Goal: Find specific page/section: Find specific page/section

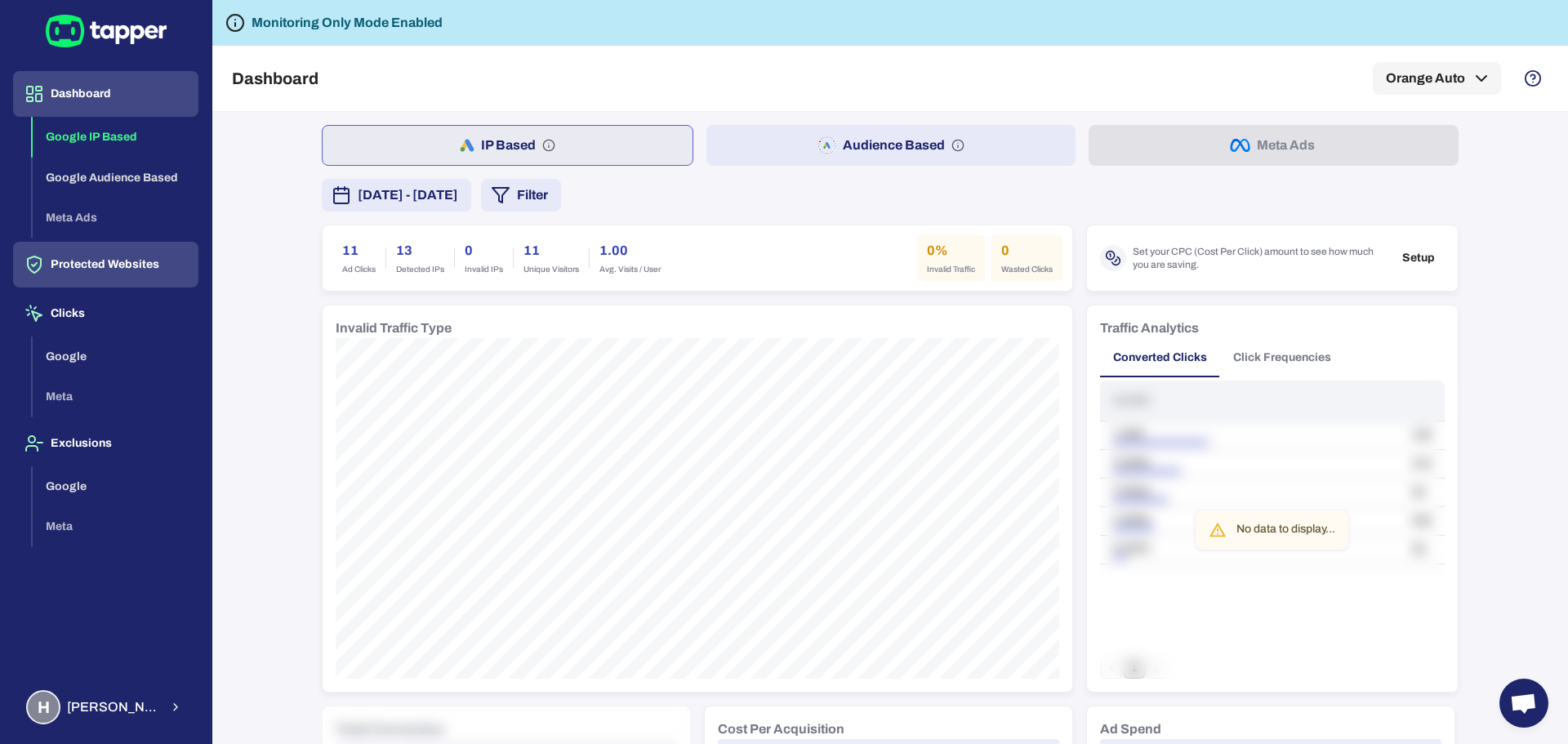
click at [83, 257] on button "Protected Websites" at bounding box center [106, 264] width 186 height 46
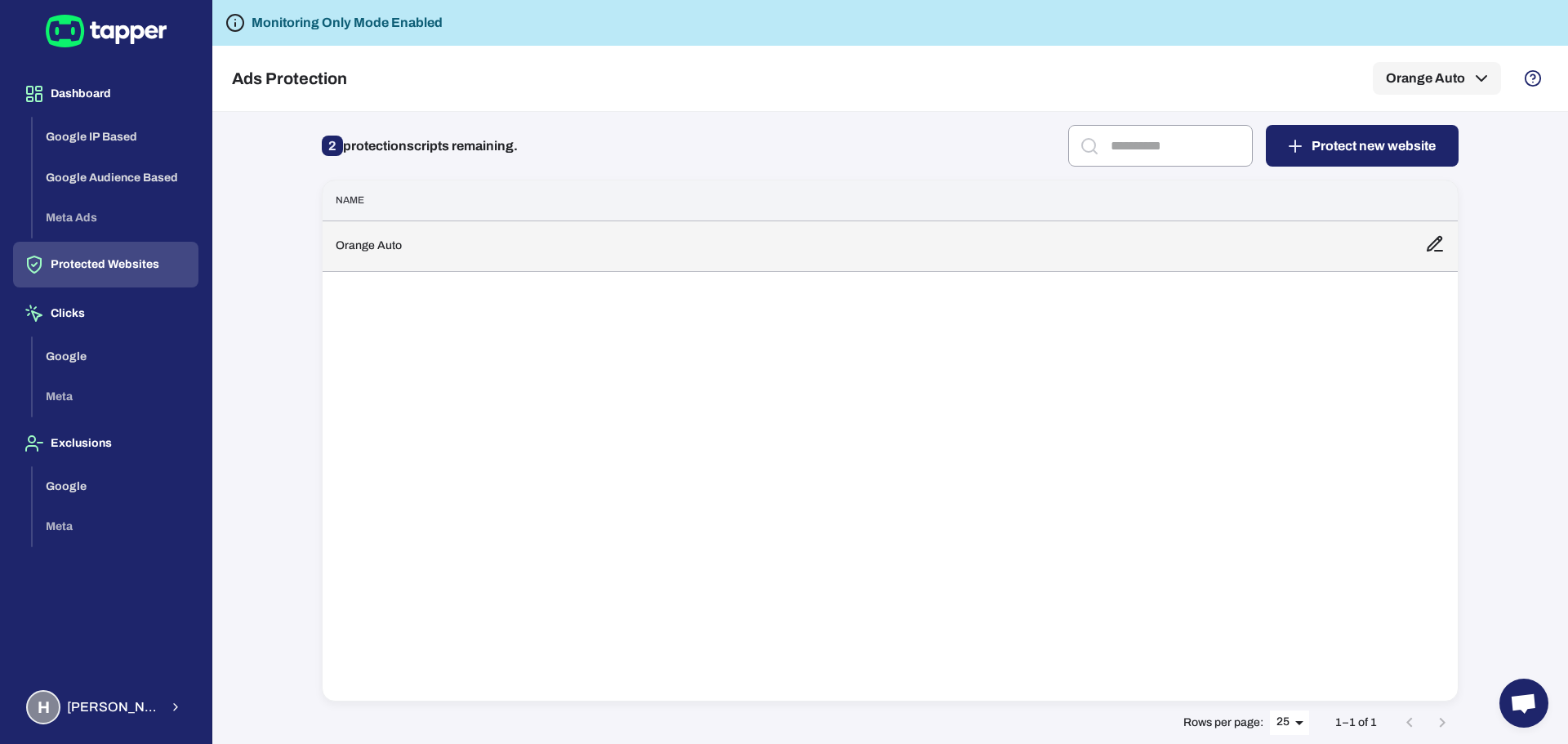
click at [610, 243] on td "Orange Auto" at bounding box center [867, 246] width 1089 height 50
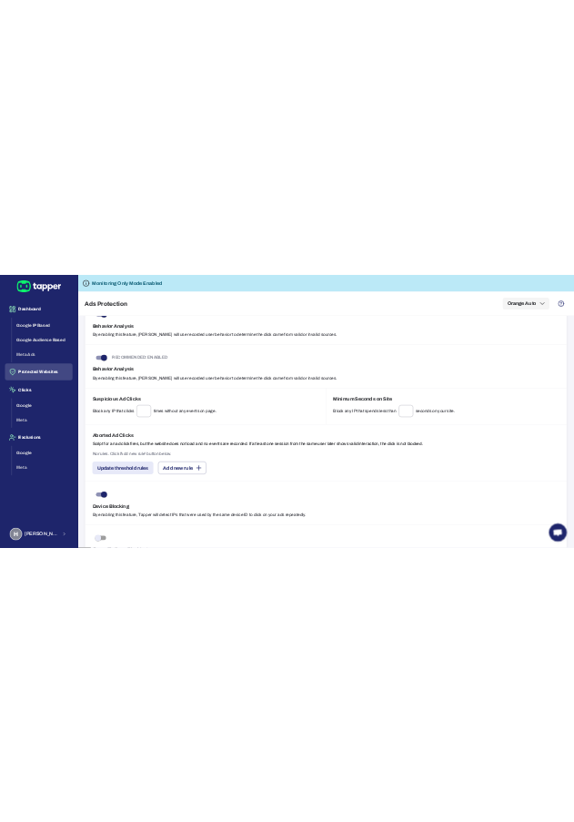
scroll to position [1441, 0]
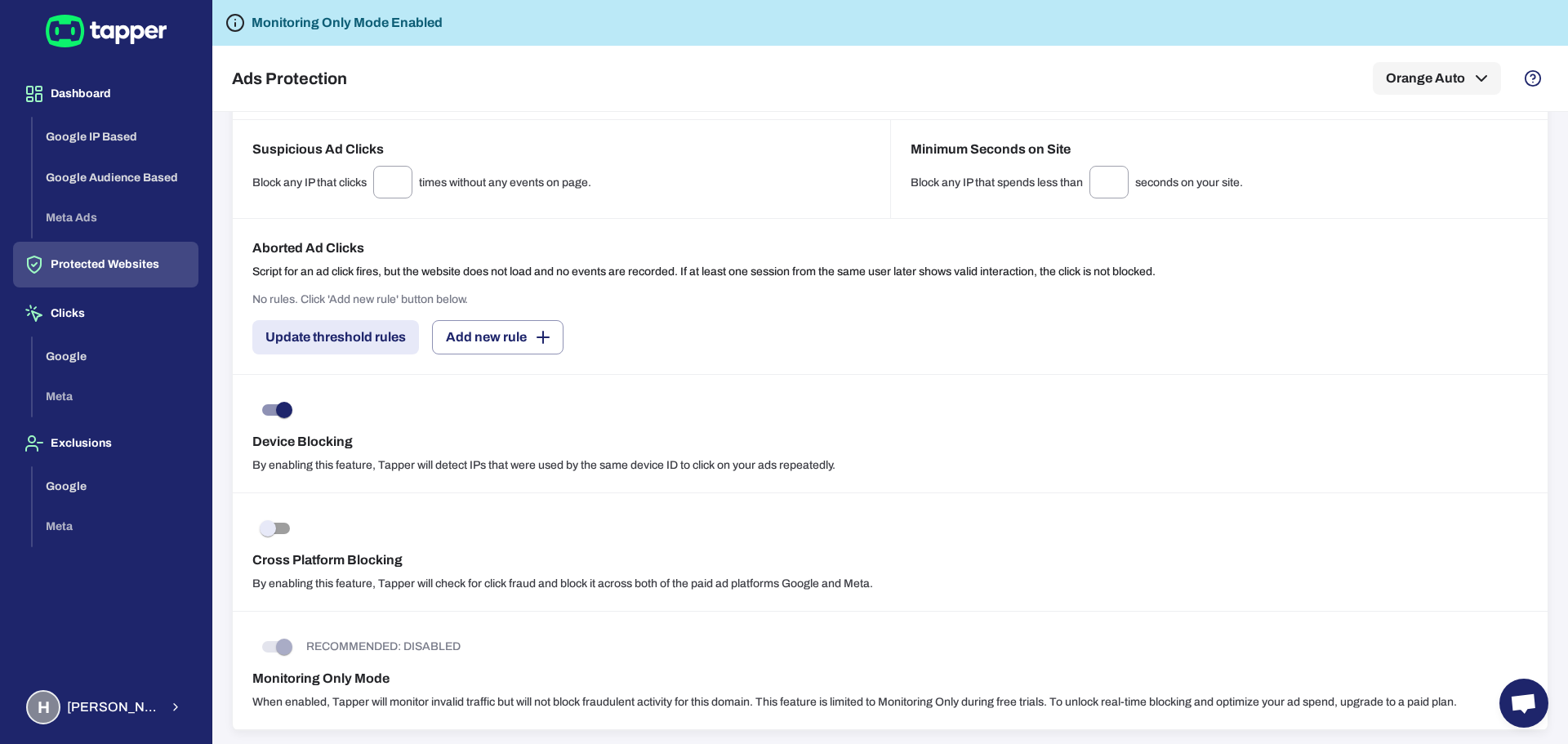
click at [270, 639] on span at bounding box center [275, 647] width 48 height 31
click at [85, 98] on button "Dashboard" at bounding box center [106, 93] width 186 height 46
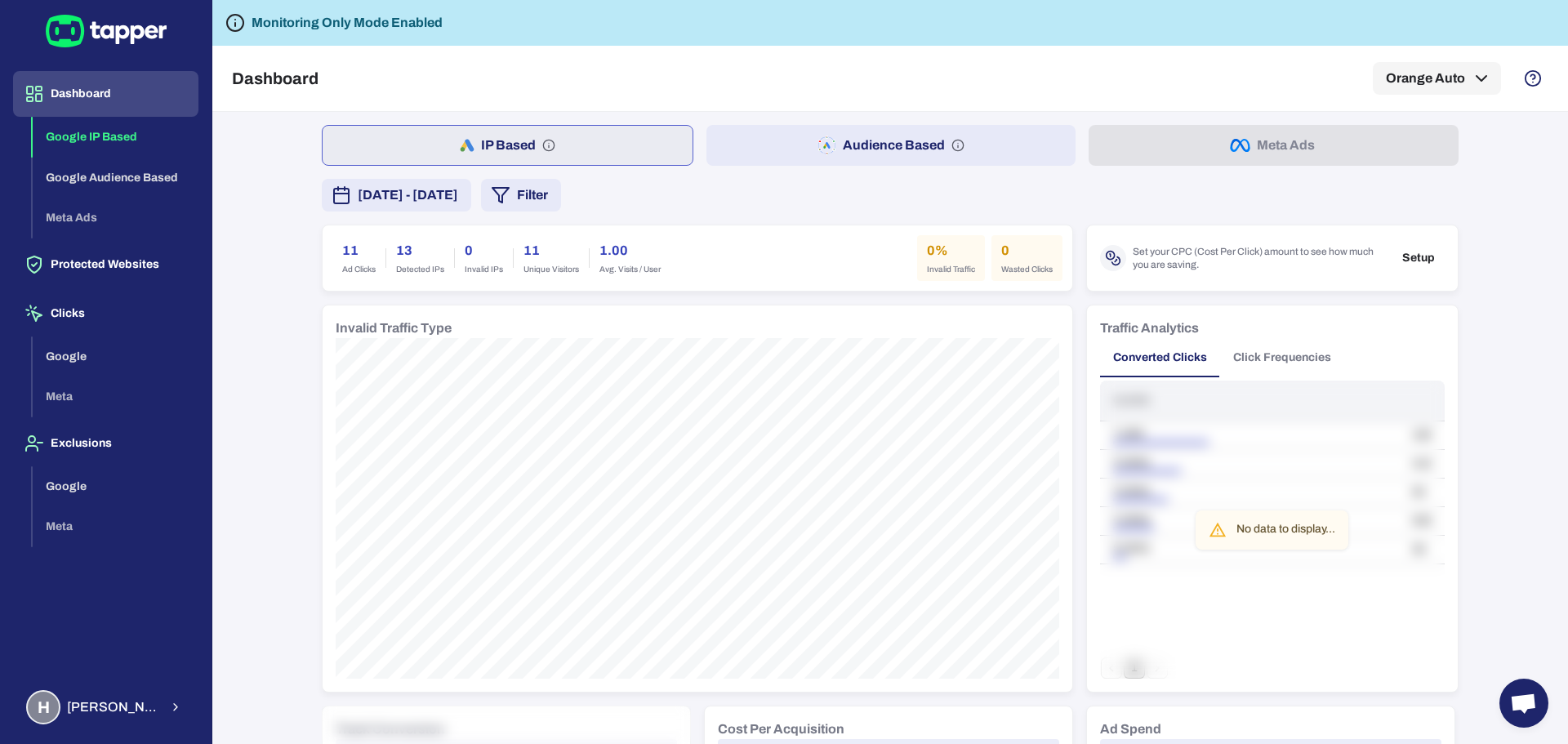
click at [901, 153] on button "Audience Based" at bounding box center [891, 145] width 370 height 41
click at [614, 140] on button "IP Based" at bounding box center [507, 145] width 370 height 41
click at [105, 349] on button "Google" at bounding box center [115, 357] width 166 height 41
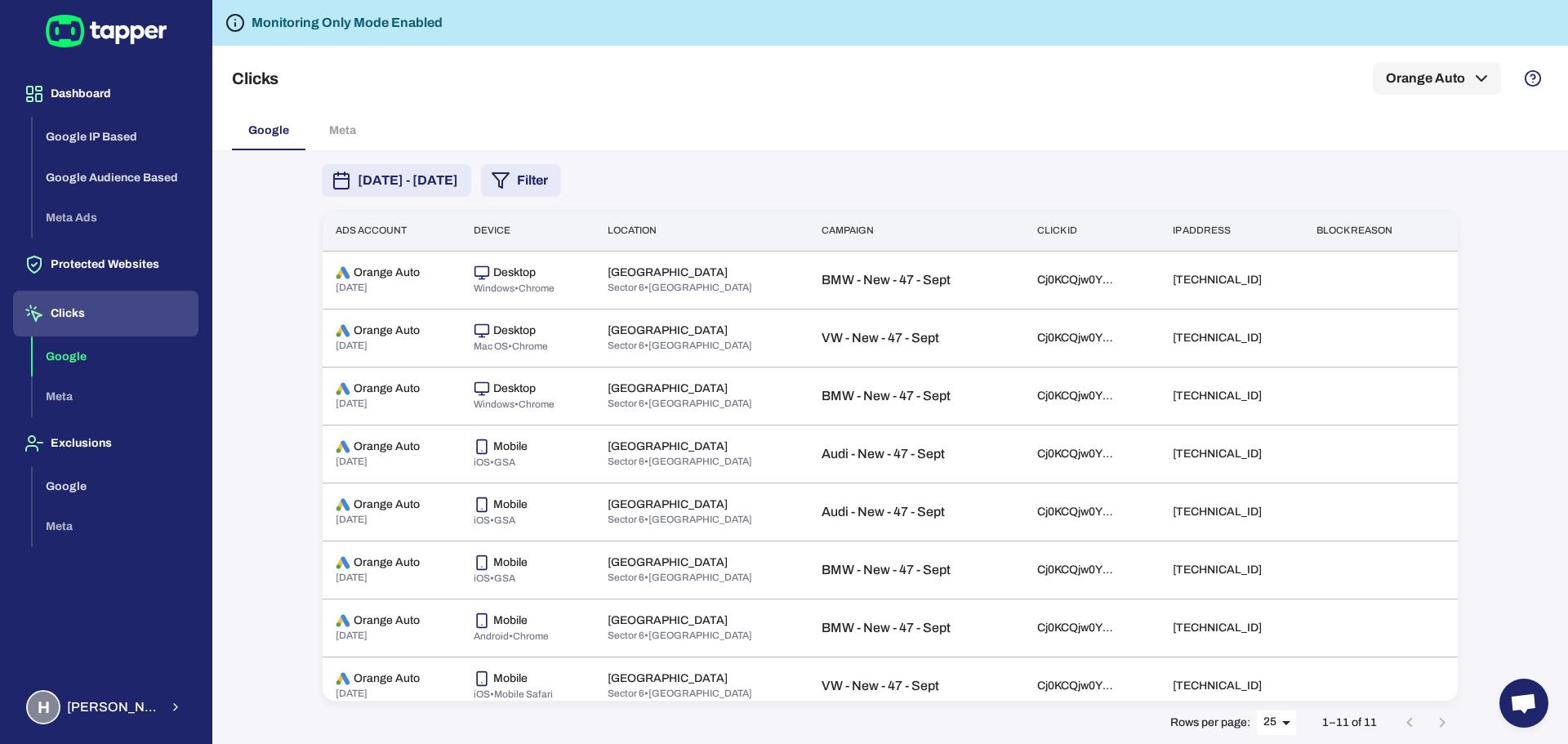
click at [94, 328] on button "Clicks" at bounding box center [106, 313] width 186 height 46
click at [118, 101] on button "Dashboard" at bounding box center [106, 93] width 186 height 46
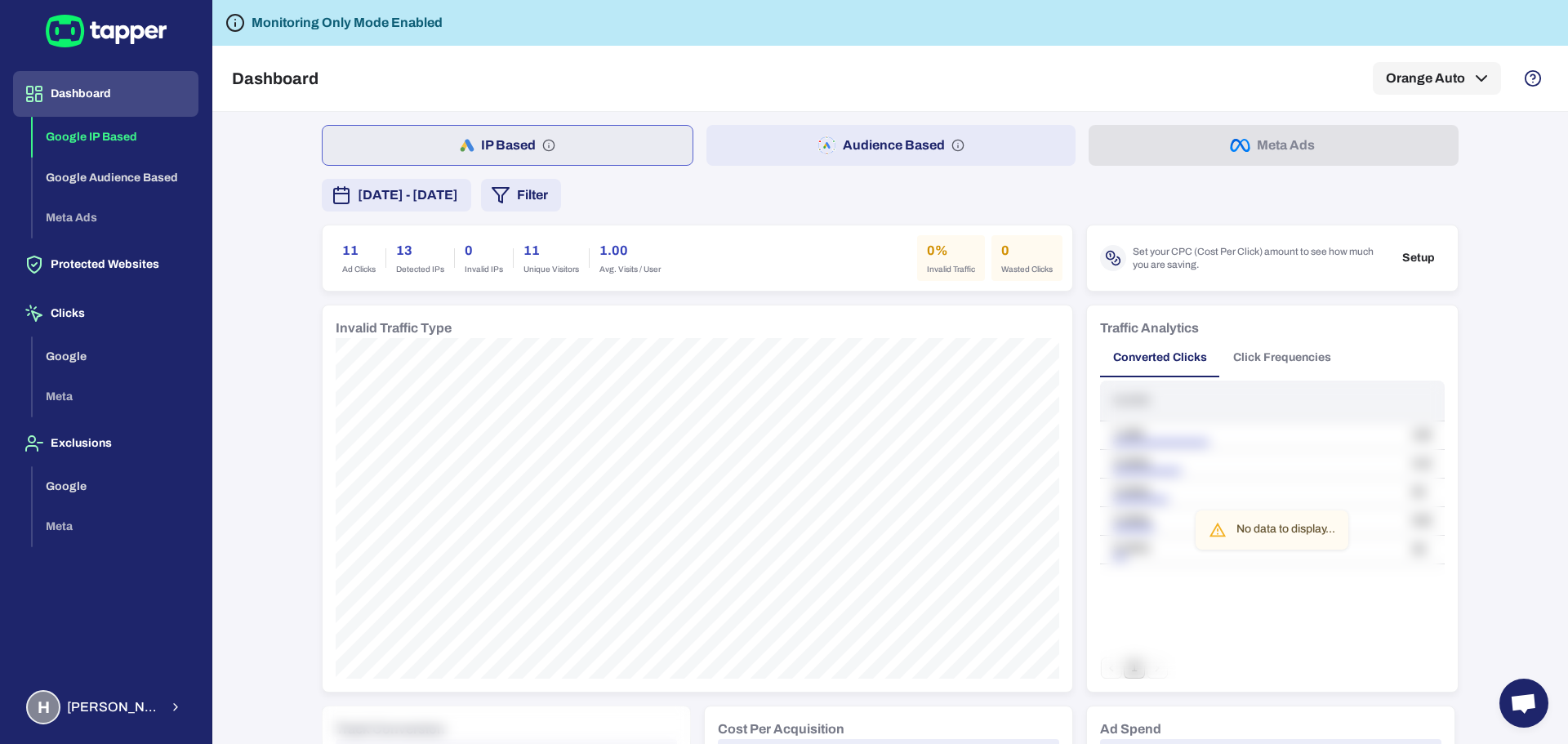
drag, startPoint x: 84, startPoint y: 100, endPoint x: 146, endPoint y: 29, distance: 94.3
click at [84, 100] on button "Dashboard" at bounding box center [106, 93] width 186 height 46
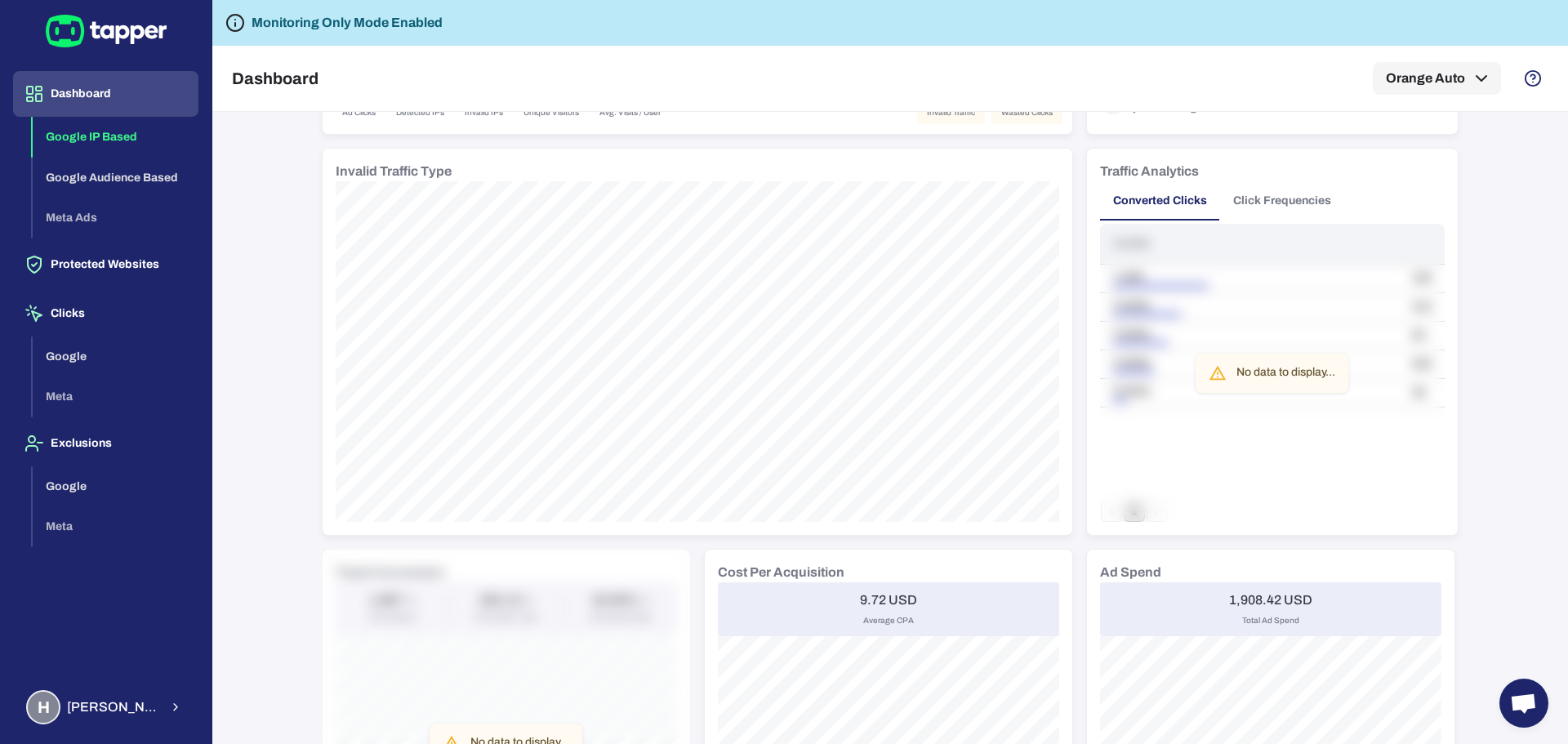
scroll to position [76, 0]
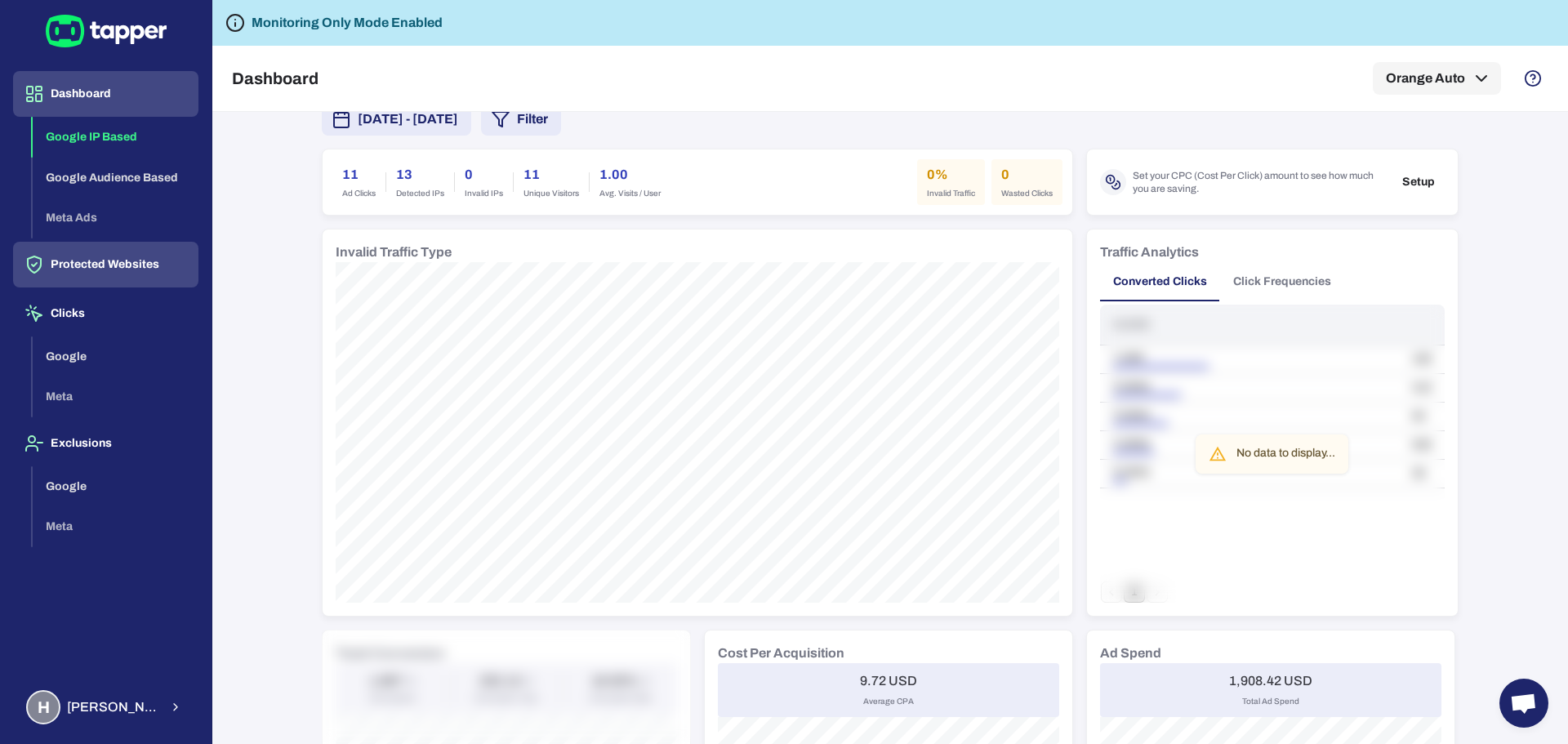
click at [118, 263] on button "Protected Websites" at bounding box center [106, 264] width 186 height 46
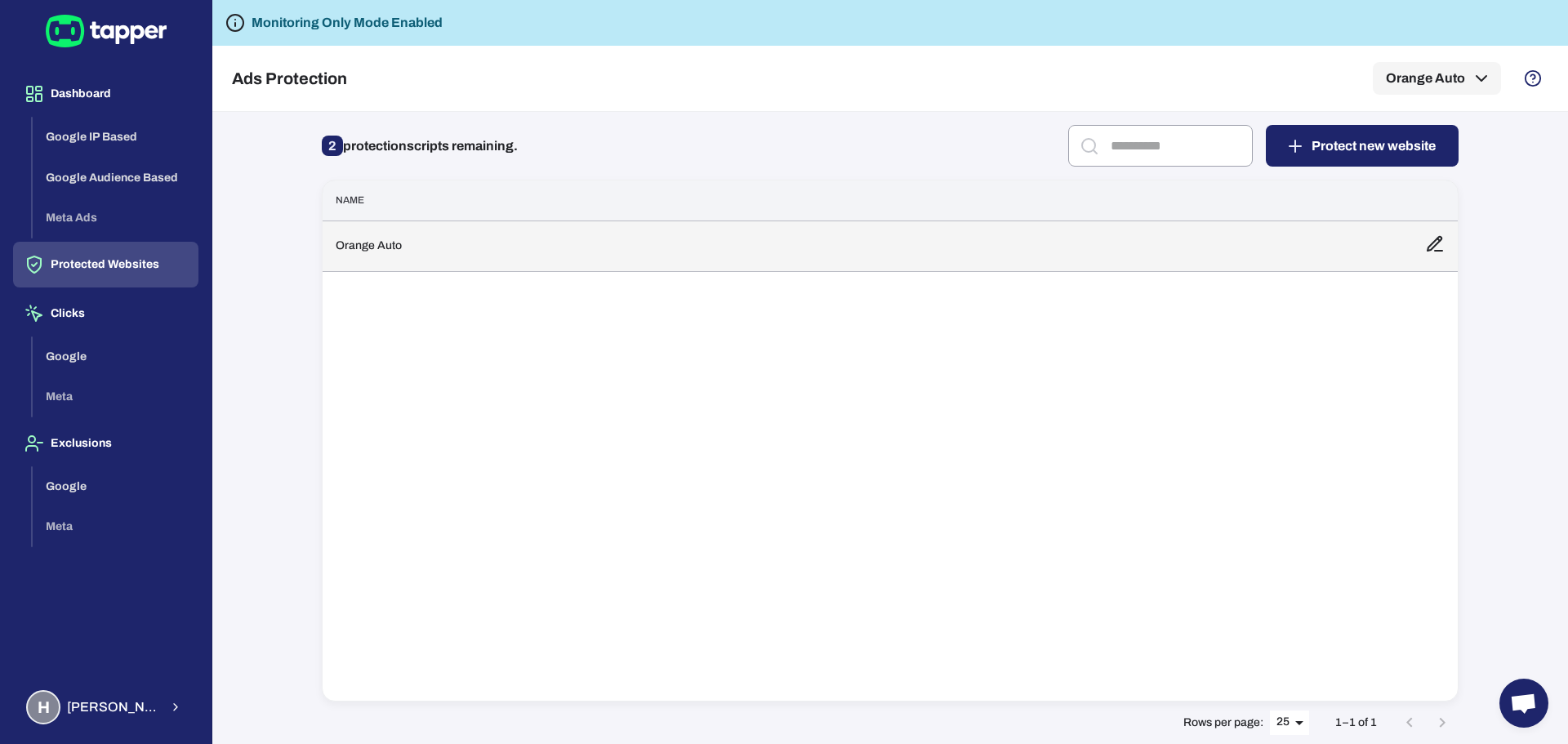
click at [504, 223] on td "Orange Auto" at bounding box center [867, 246] width 1089 height 50
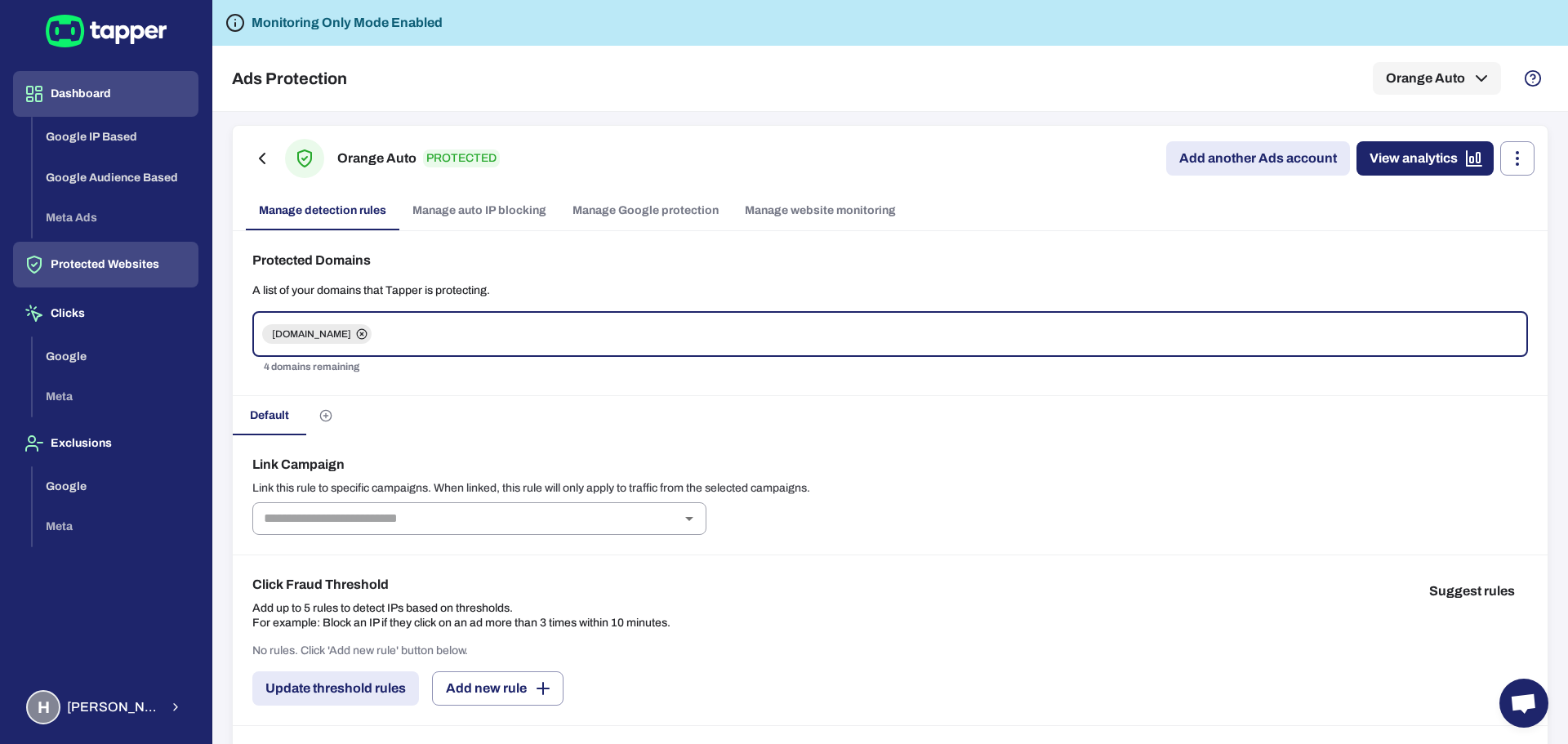
click at [102, 91] on button "Dashboard" at bounding box center [106, 93] width 186 height 46
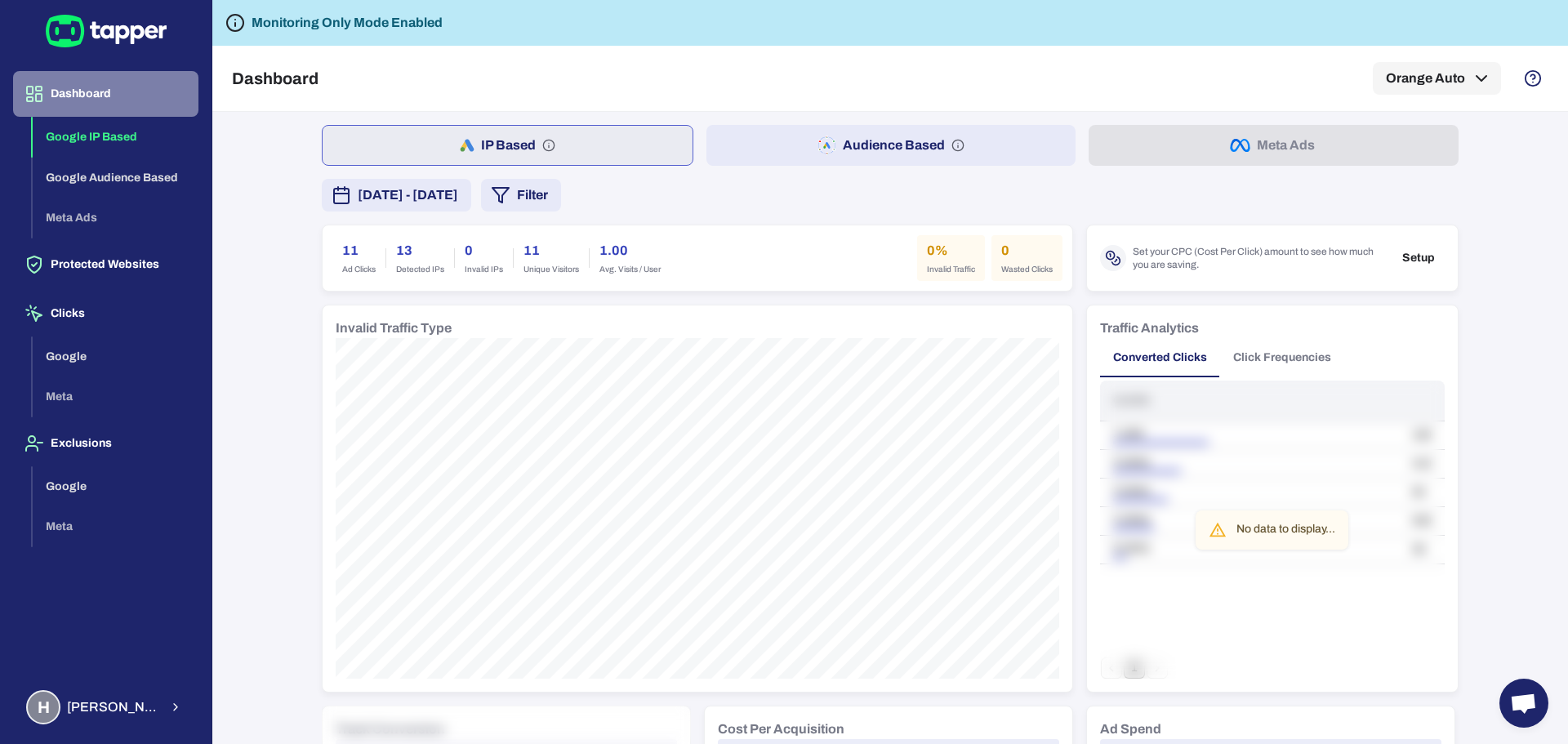
click at [109, 92] on button "Dashboard" at bounding box center [106, 93] width 186 height 46
click at [118, 36] on icon at bounding box center [121, 34] width 13 height 19
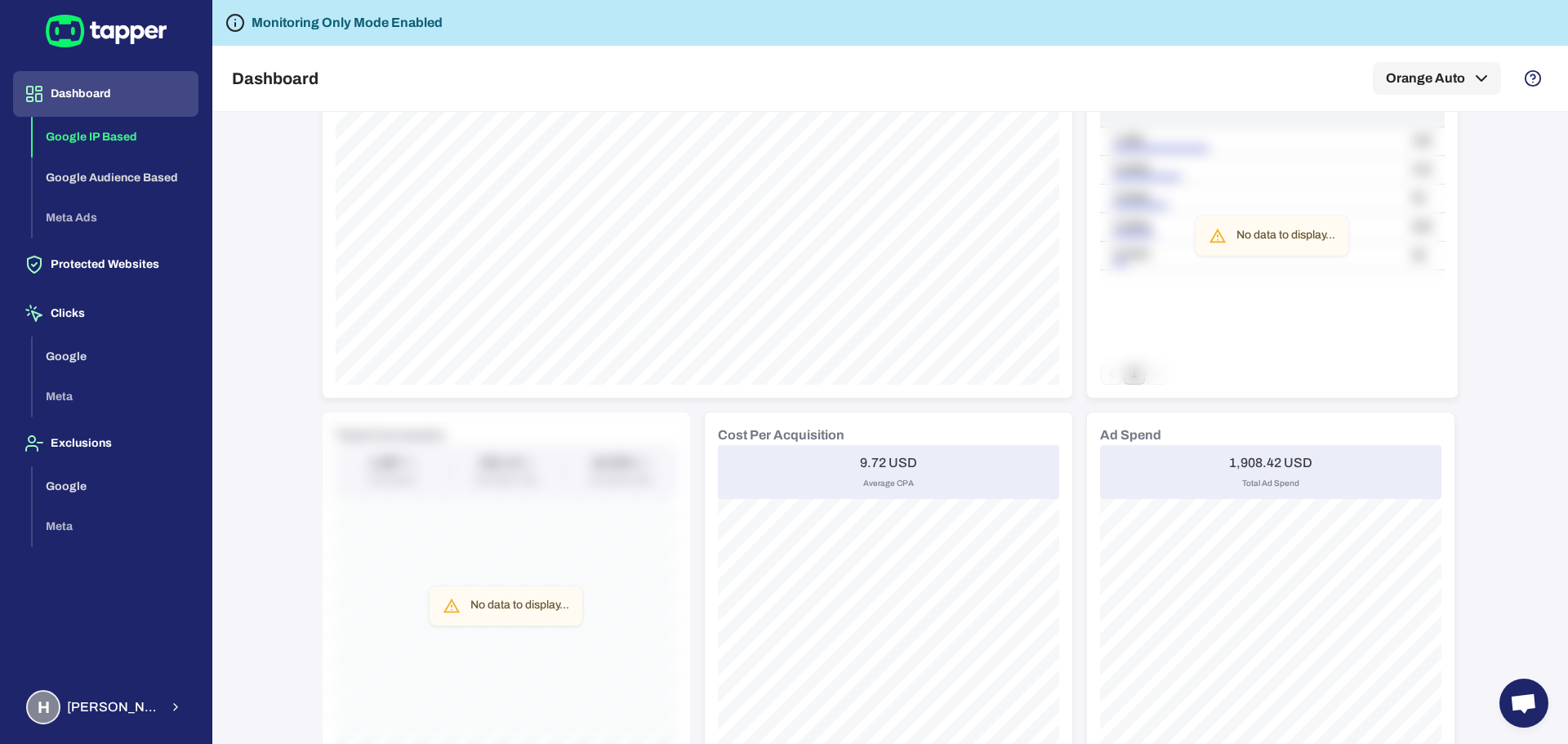
scroll to position [408, 0]
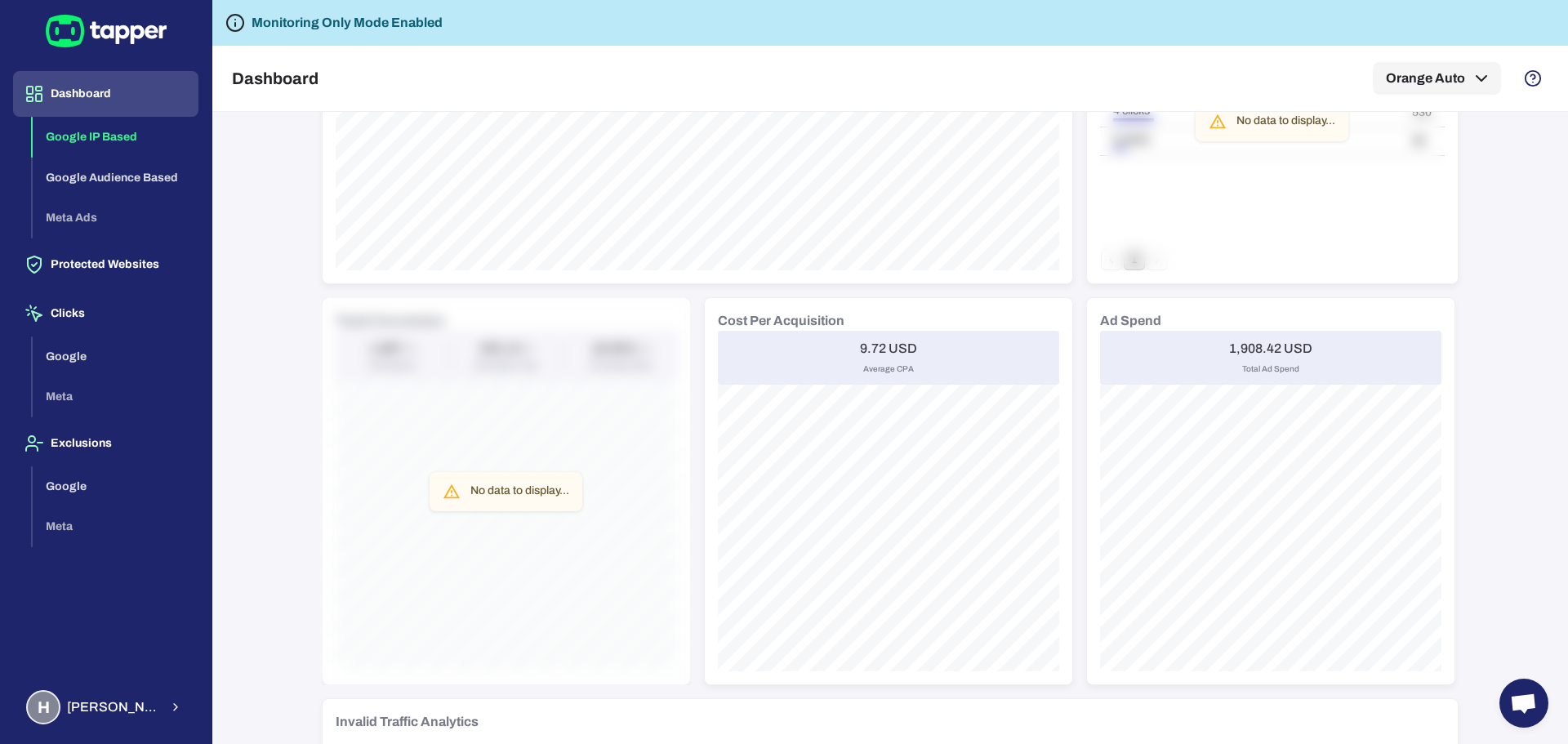
drag, startPoint x: 122, startPoint y: 96, endPoint x: 132, endPoint y: 96, distance: 10.0
click at [122, 96] on button "Dashboard" at bounding box center [106, 93] width 186 height 46
click at [115, 37] on icon at bounding box center [106, 31] width 121 height 32
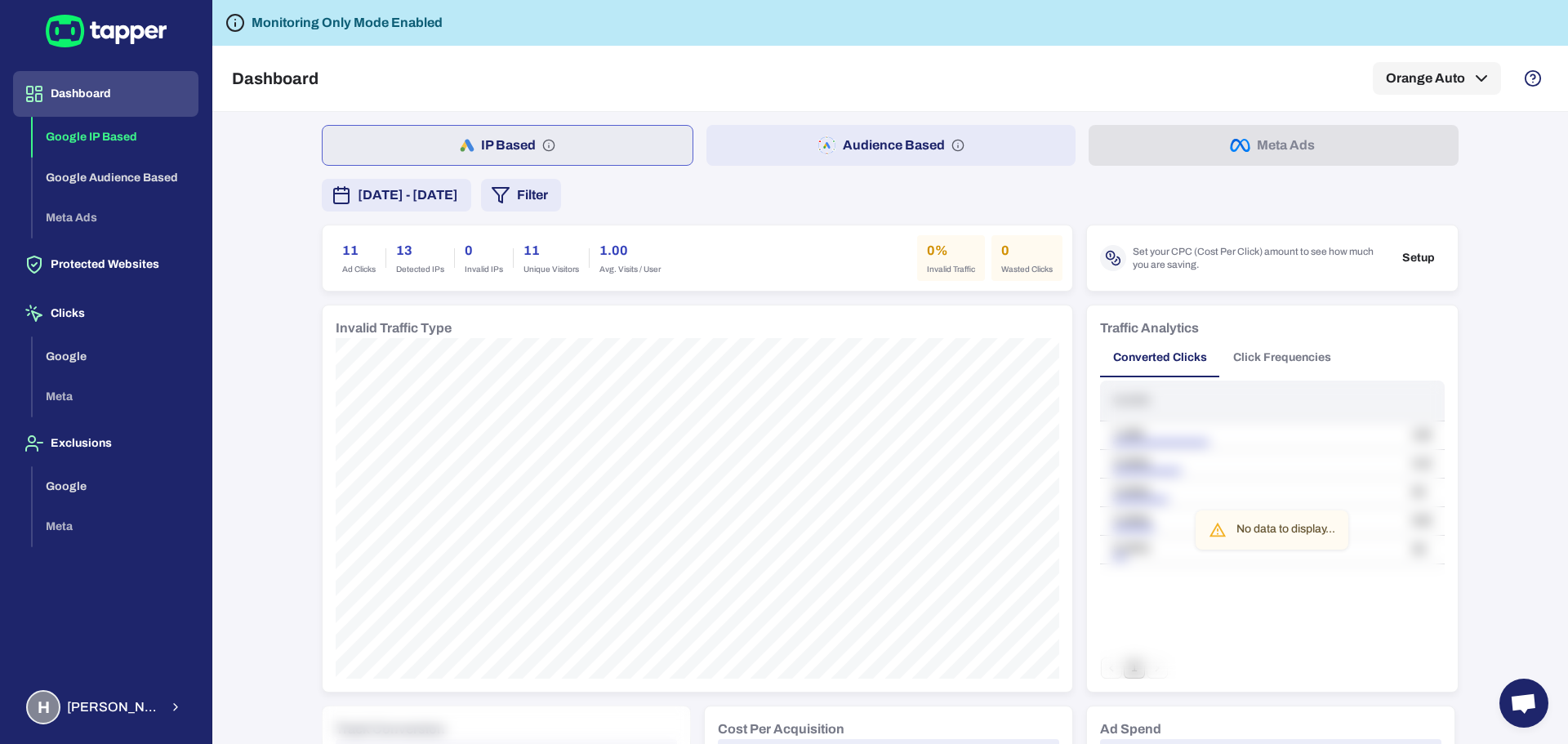
click at [850, 133] on button "Audience Based" at bounding box center [891, 145] width 370 height 41
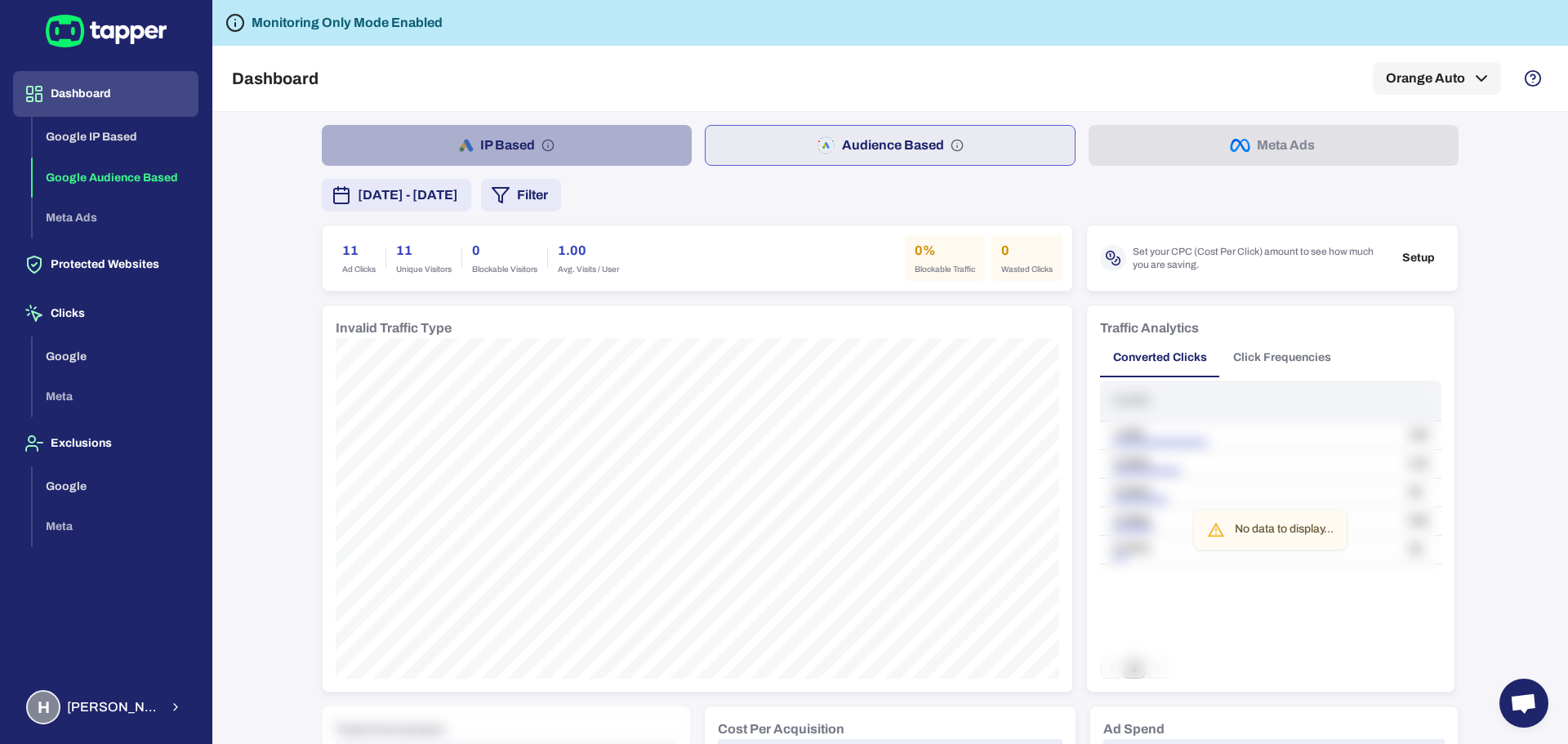
click at [568, 141] on button "IP Based" at bounding box center [507, 145] width 370 height 41
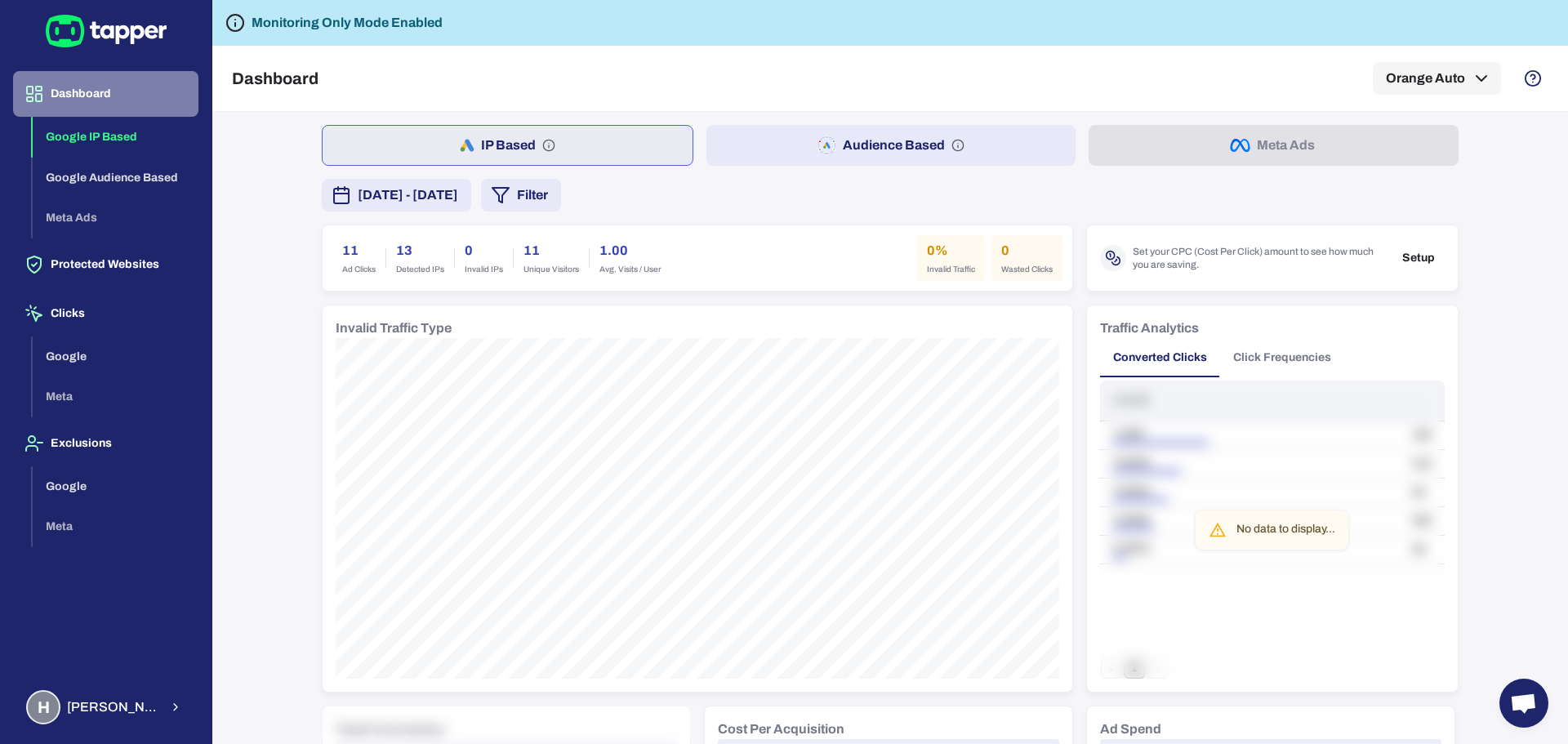
drag, startPoint x: 126, startPoint y: 104, endPoint x: 160, endPoint y: 106, distance: 34.1
click at [126, 104] on button "Dashboard" at bounding box center [106, 93] width 186 height 46
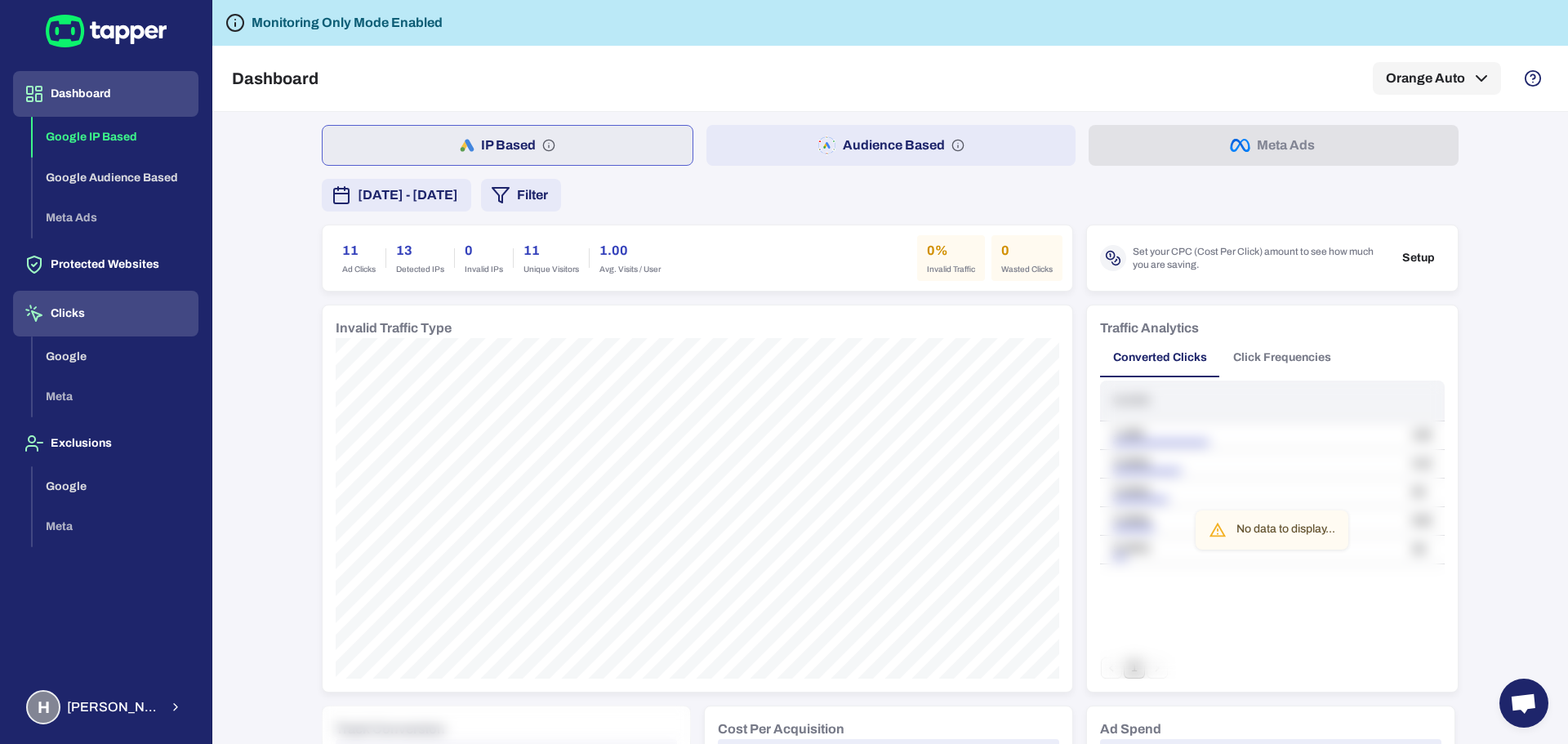
click at [96, 312] on button "Clicks" at bounding box center [106, 313] width 186 height 46
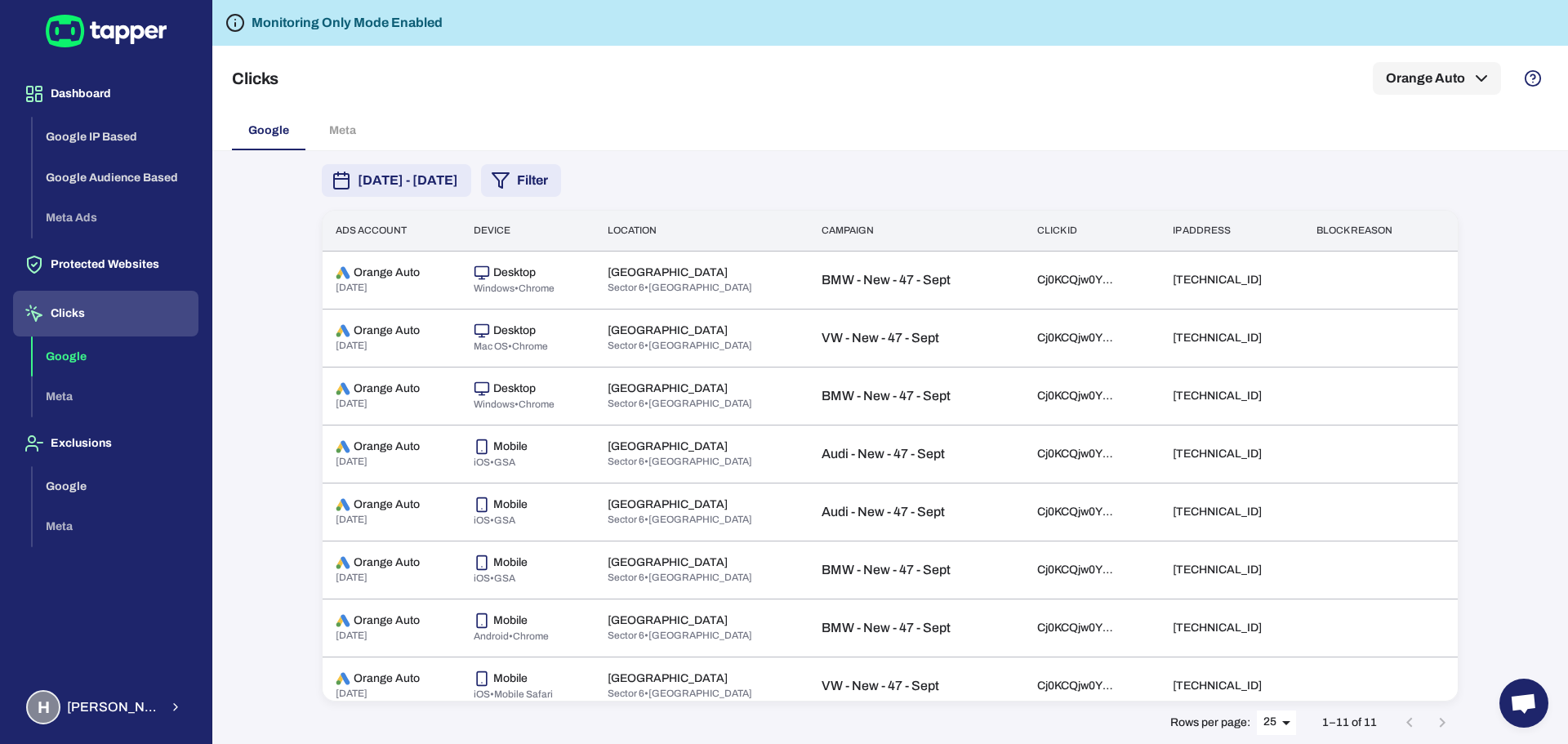
click at [100, 362] on button "Google" at bounding box center [115, 357] width 166 height 41
click at [122, 105] on button "Dashboard" at bounding box center [106, 93] width 186 height 46
